Goal: Find specific page/section: Find specific page/section

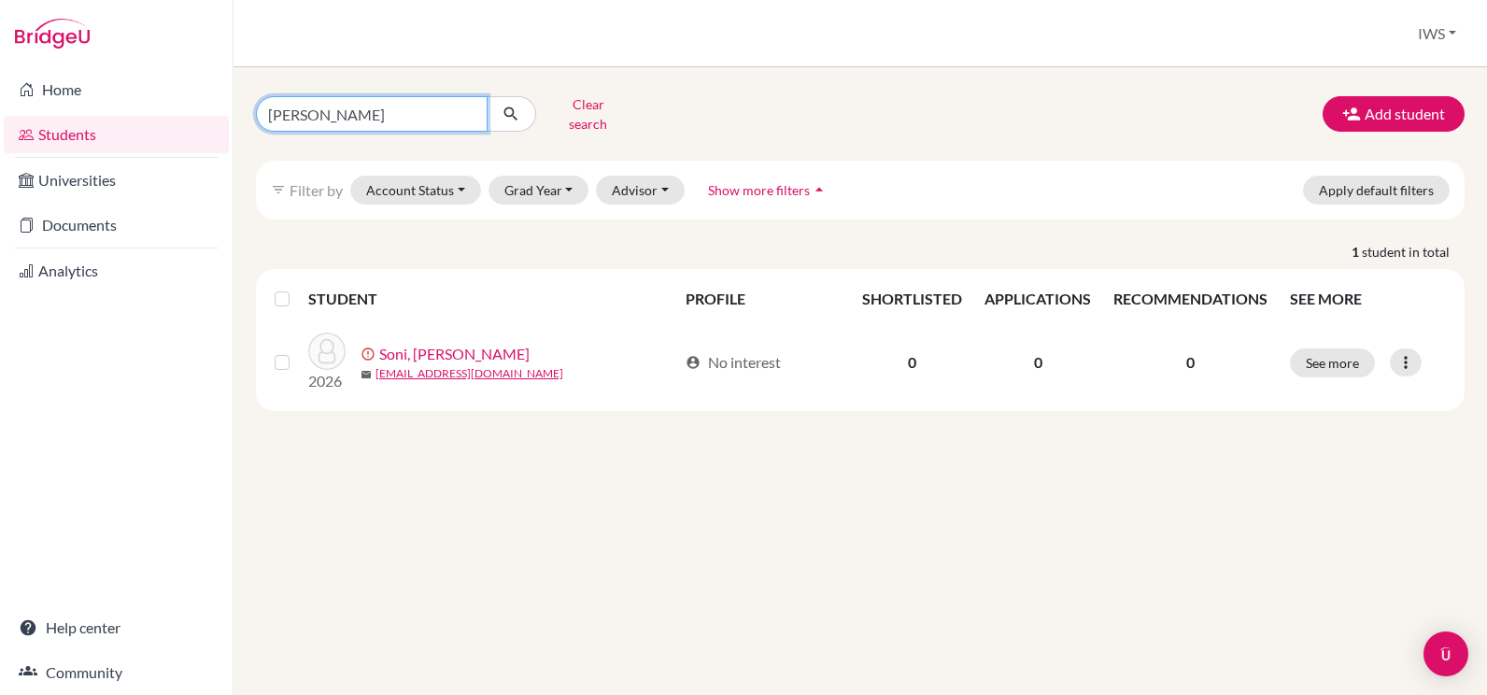
drag, startPoint x: 404, startPoint y: 106, endPoint x: 106, endPoint y: 110, distance: 298.9
click at [106, 110] on div "Home Students Universities Documents Analytics Help center Community Students o…" at bounding box center [743, 347] width 1487 height 695
type input "arisona"
click button "submit" at bounding box center [512, 113] width 50 height 35
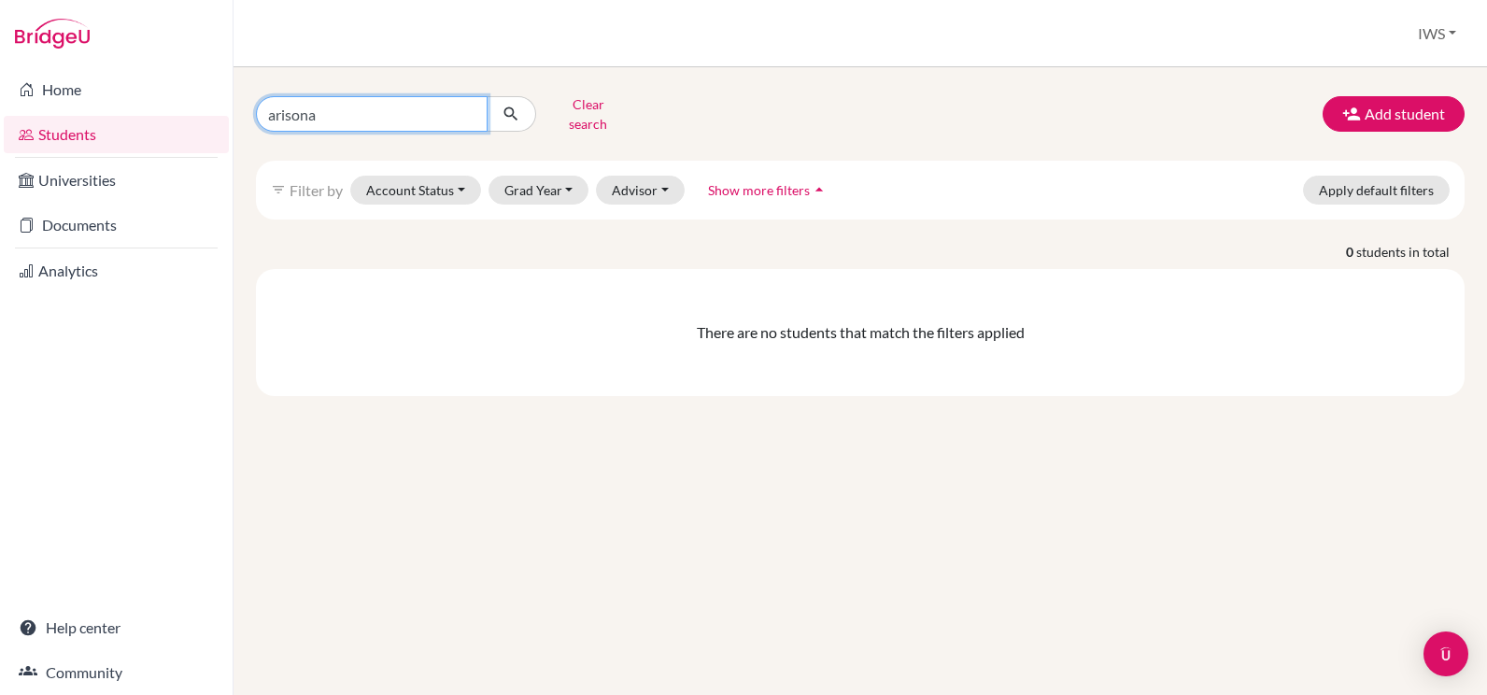
click at [385, 116] on input "arisona" at bounding box center [372, 113] width 232 height 35
type input "arison"
click button "submit" at bounding box center [512, 113] width 50 height 35
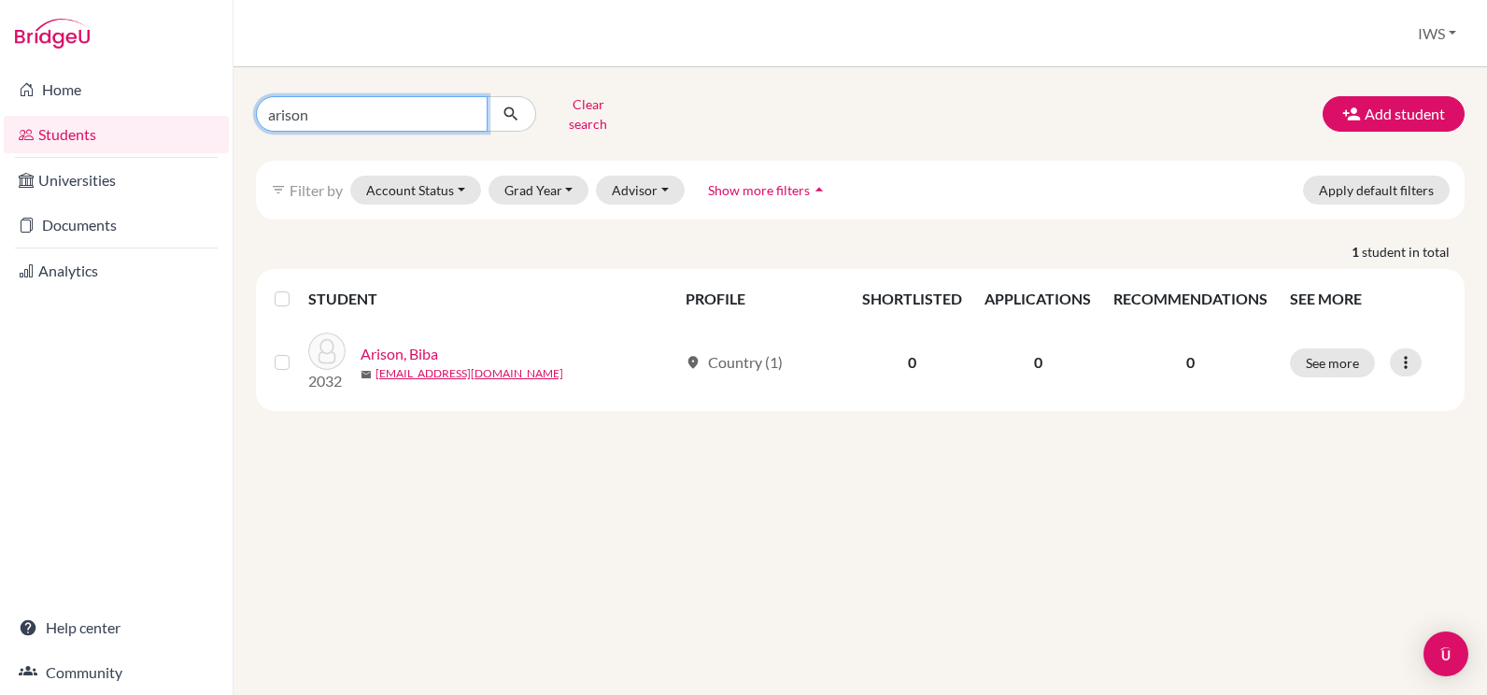
drag, startPoint x: 418, startPoint y: 116, endPoint x: 233, endPoint y: 93, distance: 186.3
click at [233, 93] on div "arison Clear search Add student filter_list Filter by Account Status Active acc…" at bounding box center [859, 381] width 1253 height 628
type input "aye"
click button "submit" at bounding box center [512, 113] width 50 height 35
click at [434, 110] on input "aye" at bounding box center [372, 113] width 232 height 35
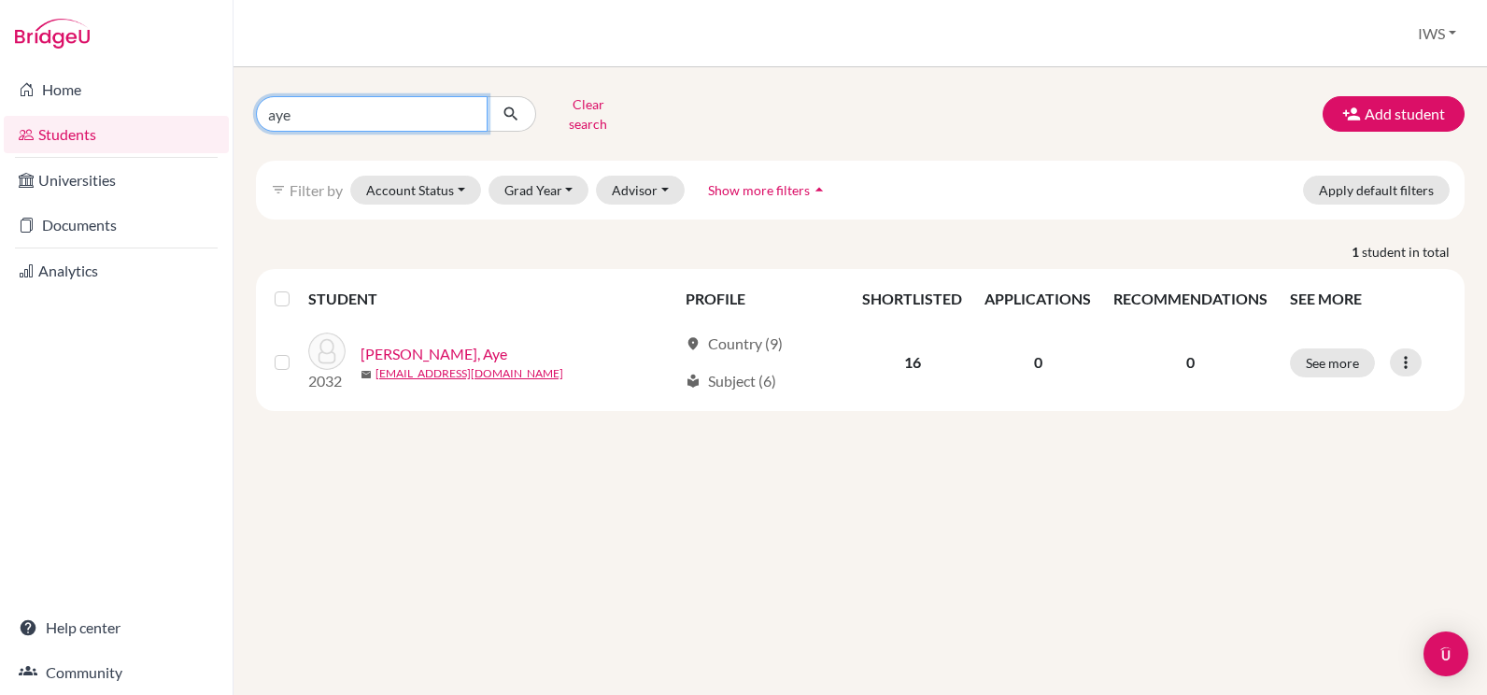
click at [466, 106] on input "aye" at bounding box center [372, 113] width 232 height 35
paste input "[PERSON_NAME]"
type input "[PERSON_NAME]"
click button "submit" at bounding box center [512, 113] width 50 height 35
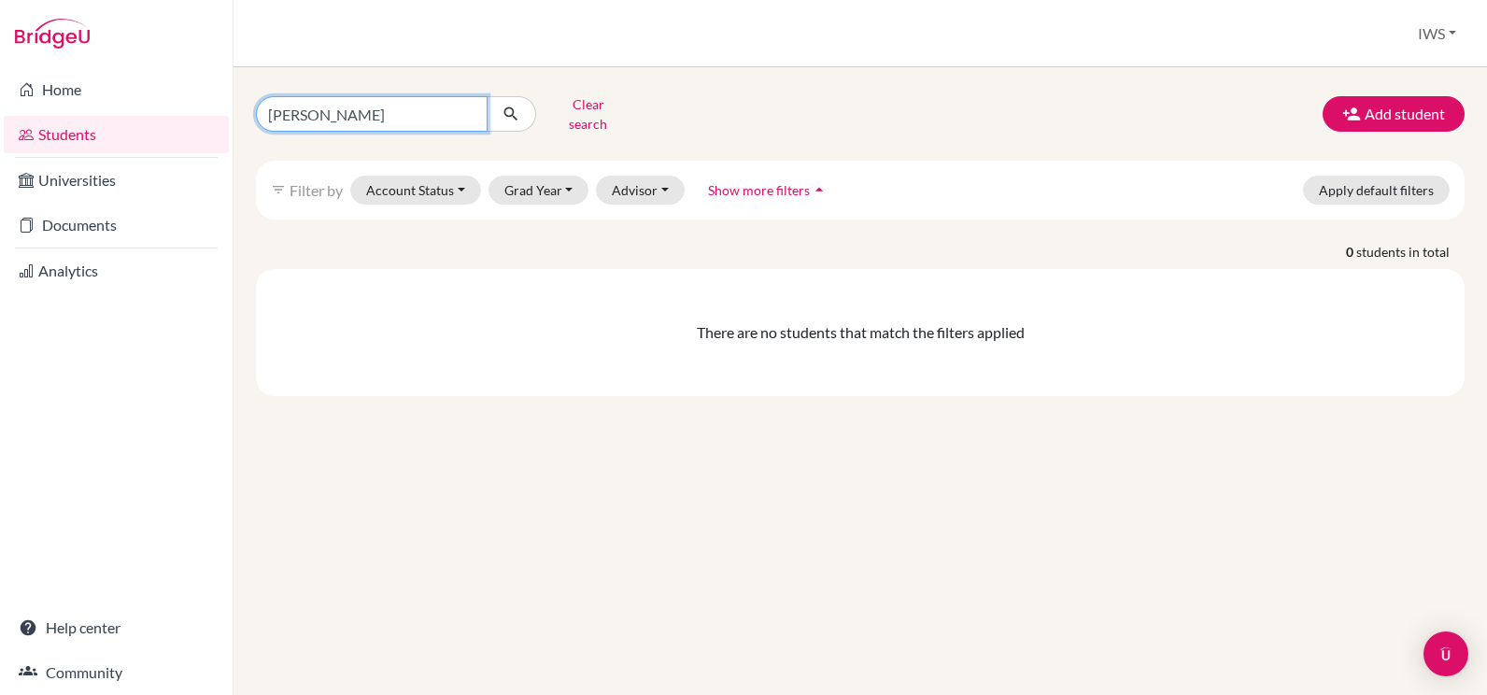
click at [446, 112] on input "[PERSON_NAME]" at bounding box center [372, 113] width 232 height 35
type input "Clementine"
click button "submit" at bounding box center [512, 113] width 50 height 35
